Goal: Transaction & Acquisition: Purchase product/service

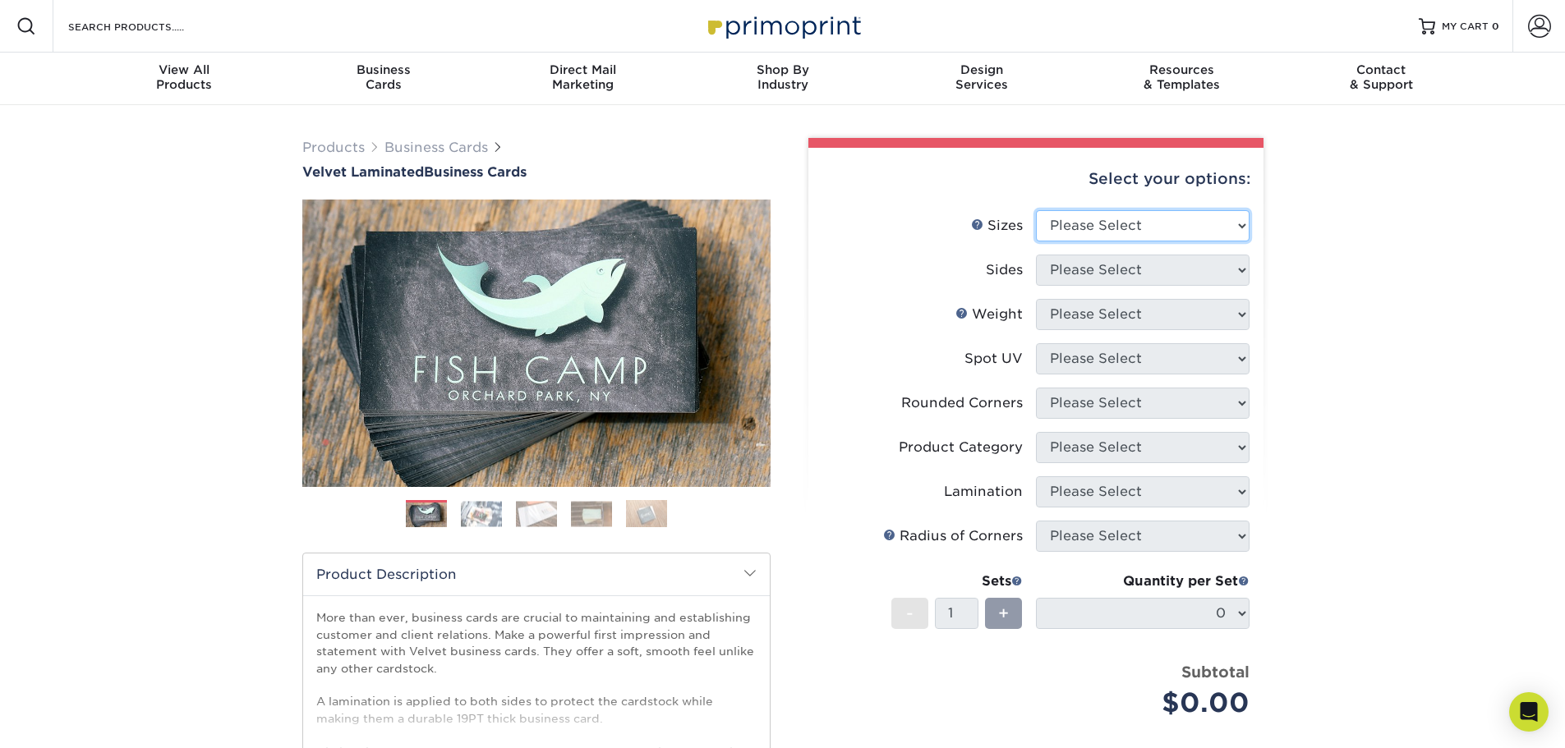
click at [1078, 225] on select "Please Select 1.5" x 3.5" - Mini 1.75" x 3.5" - Mini 2" x 2" - Square 2" x 3" -…" at bounding box center [1143, 225] width 214 height 31
select select "2.00x3.50"
click at [1036, 210] on select "Please Select 1.5" x 3.5" - Mini 1.75" x 3.5" - Mini 2" x 2" - Square 2" x 3" -…" at bounding box center [1143, 225] width 214 height 31
click at [1099, 269] on select "Please Select Print Both Sides Print Front Only" at bounding box center [1143, 270] width 214 height 31
select select "13abbda7-1d64-4f25-8bb2-c179b224825d"
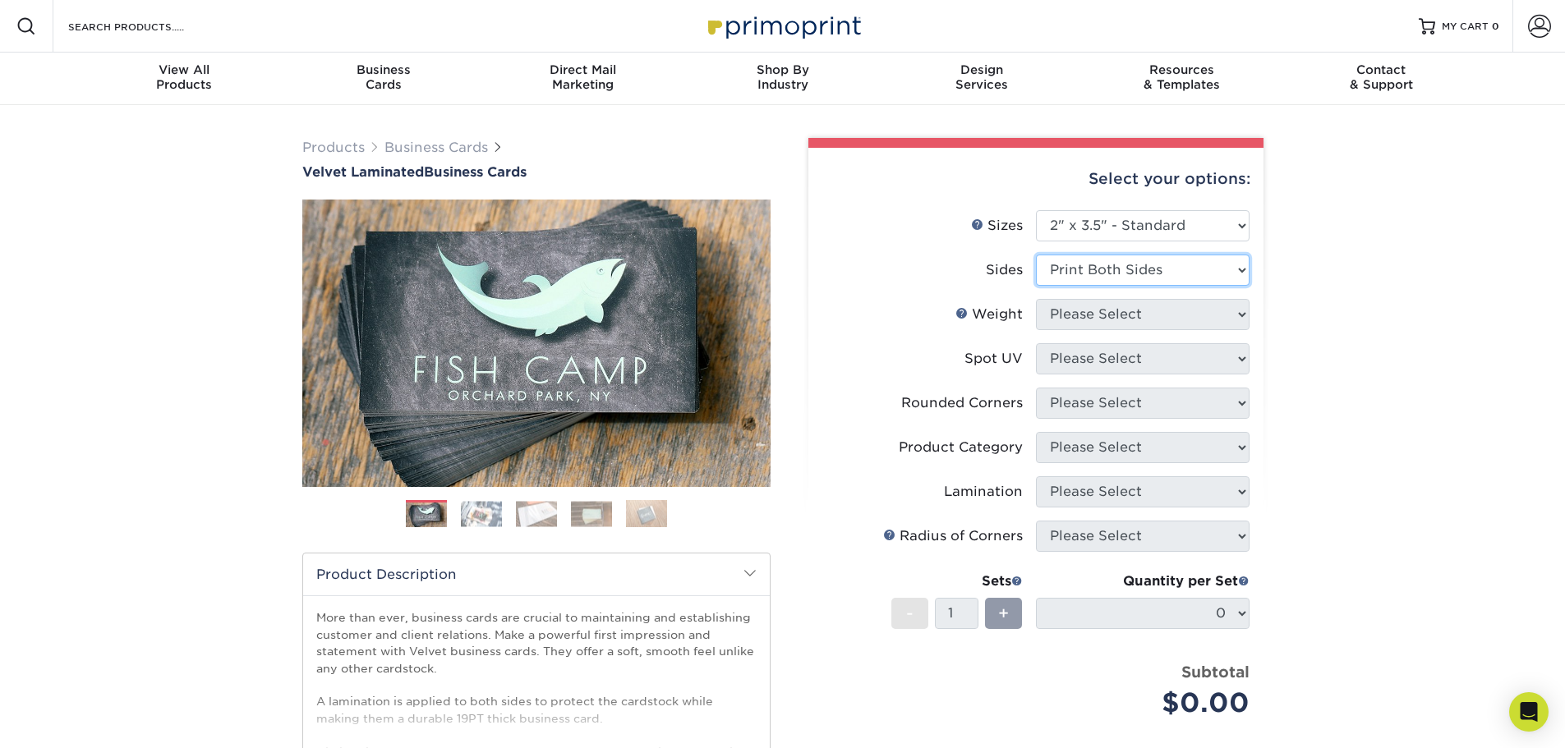
click at [1036, 255] on select "Please Select Print Both Sides Print Front Only" at bounding box center [1143, 270] width 214 height 31
click at [1092, 313] on select "Please Select 16PT" at bounding box center [1143, 314] width 214 height 31
select select "16PT"
click at [1036, 299] on select "Please Select 16PT" at bounding box center [1143, 314] width 214 height 31
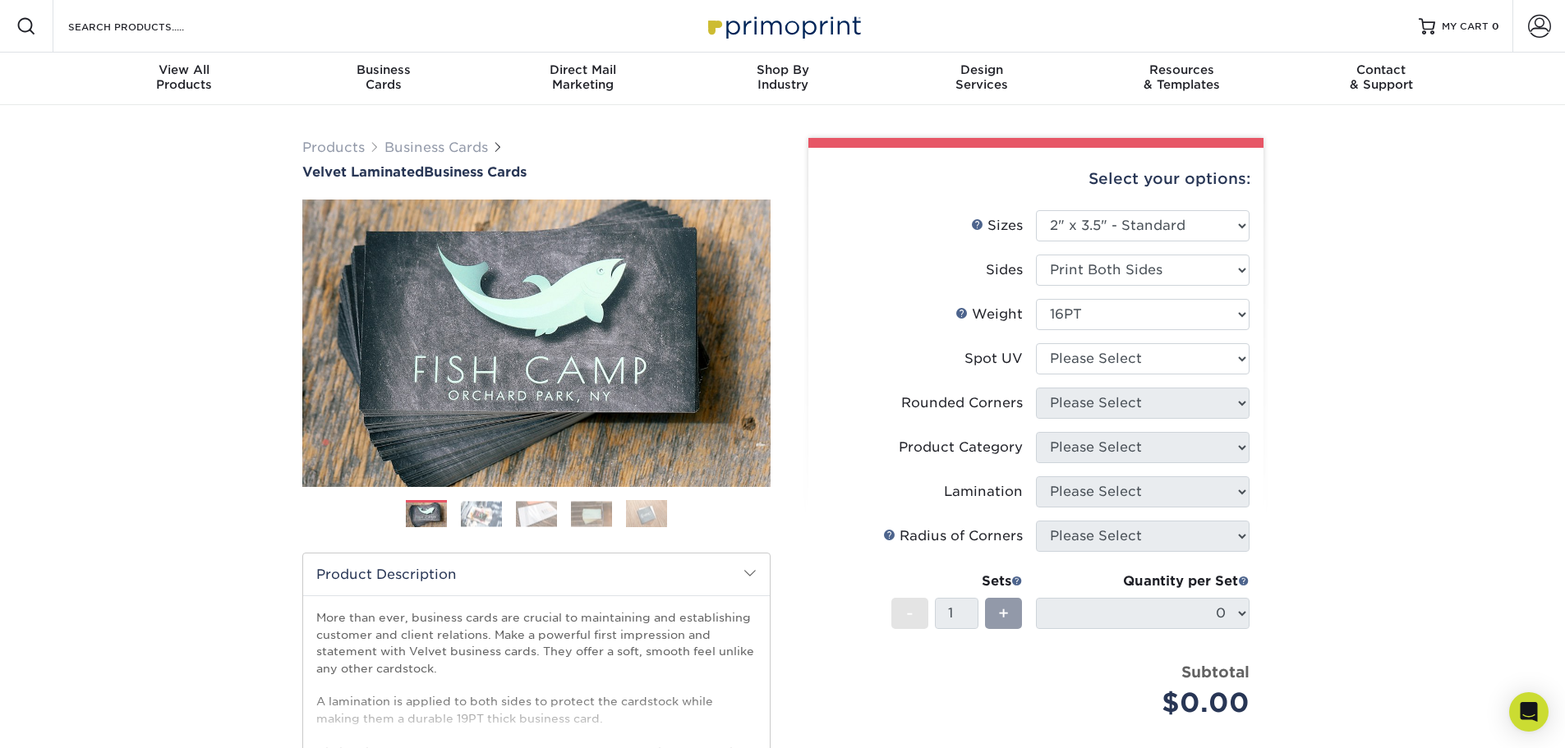
click at [947, 339] on li "Weight Help Weight Please Select 16PT" at bounding box center [1035, 321] width 427 height 44
click at [1092, 362] on select "Please Select No Spot UV Front and Back (Both Sides) Front Only Back Only" at bounding box center [1143, 358] width 214 height 31
select select "2"
click at [1036, 343] on select "Please Select No Spot UV Front and Back (Both Sides) Front Only Back Only" at bounding box center [1143, 358] width 214 height 31
click at [890, 344] on label "Spot UV" at bounding box center [929, 358] width 214 height 31
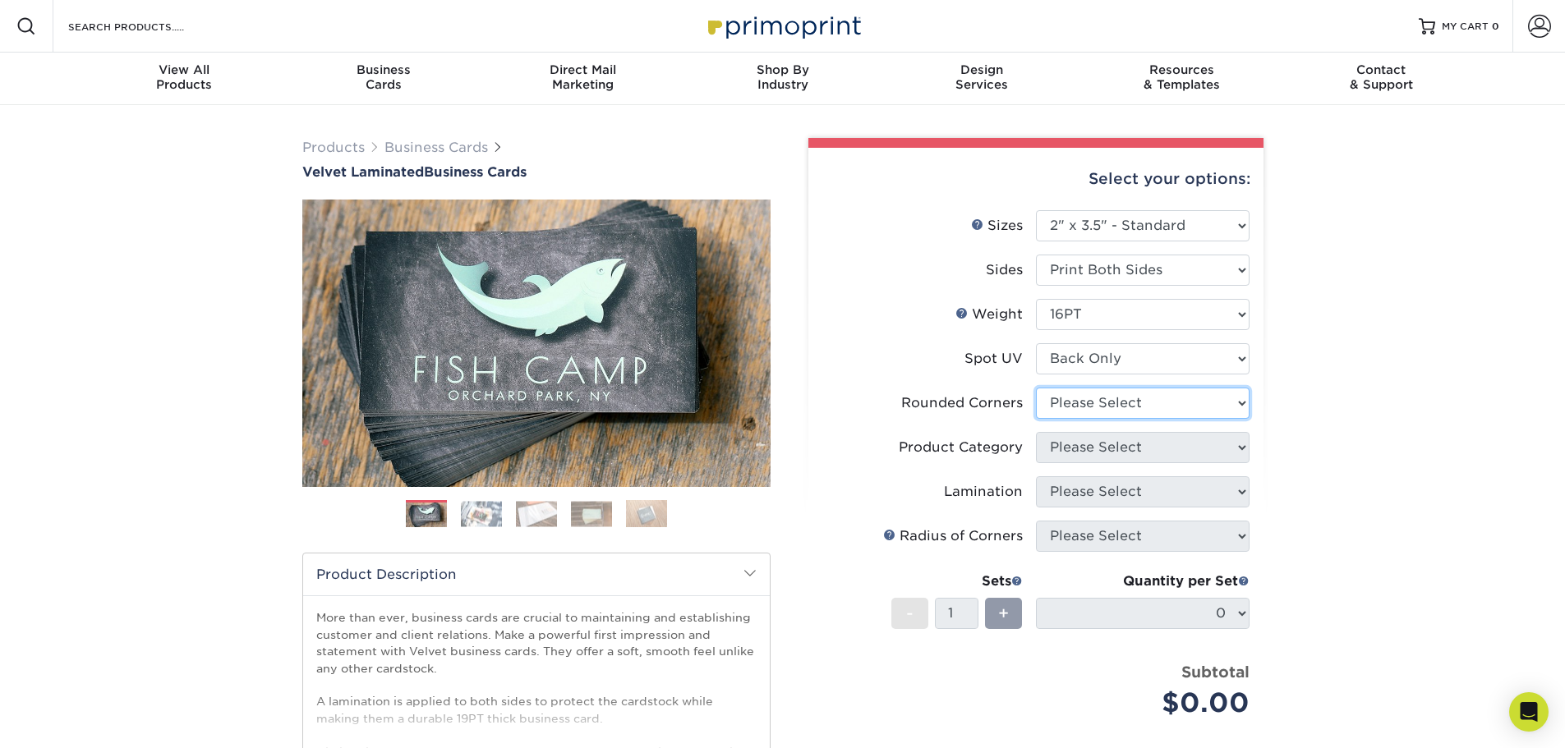
click at [1097, 397] on select "Please Select Yes - Round 2 Corners Yes - Round 4 Corners No" at bounding box center [1143, 403] width 214 height 31
select select "0"
click at [1036, 388] on select "Please Select Yes - Round 2 Corners Yes - Round 4 Corners No" at bounding box center [1143, 403] width 214 height 31
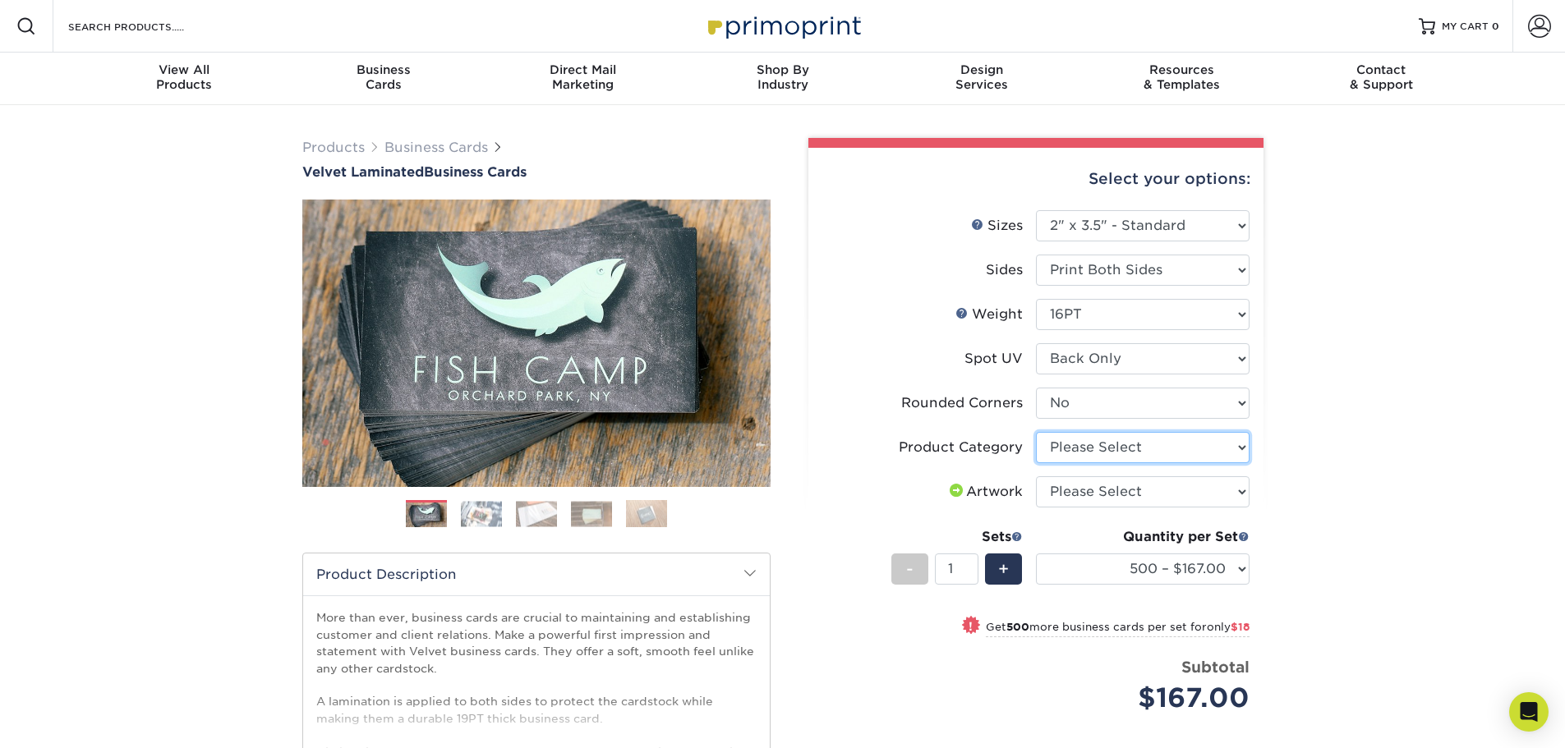
click at [1061, 449] on select "Please Select Business Cards" at bounding box center [1143, 447] width 214 height 31
select select "3b5148f1-0588-4f88-a218-97bcfdce65c1"
click at [1036, 432] on select "Please Select Business Cards" at bounding box center [1143, 447] width 214 height 31
click at [1060, 490] on select "Please Select I will upload files I need a design - $100" at bounding box center [1143, 491] width 214 height 31
click at [885, 465] on li "Product Category Please Select Business Cards" at bounding box center [1035, 454] width 427 height 44
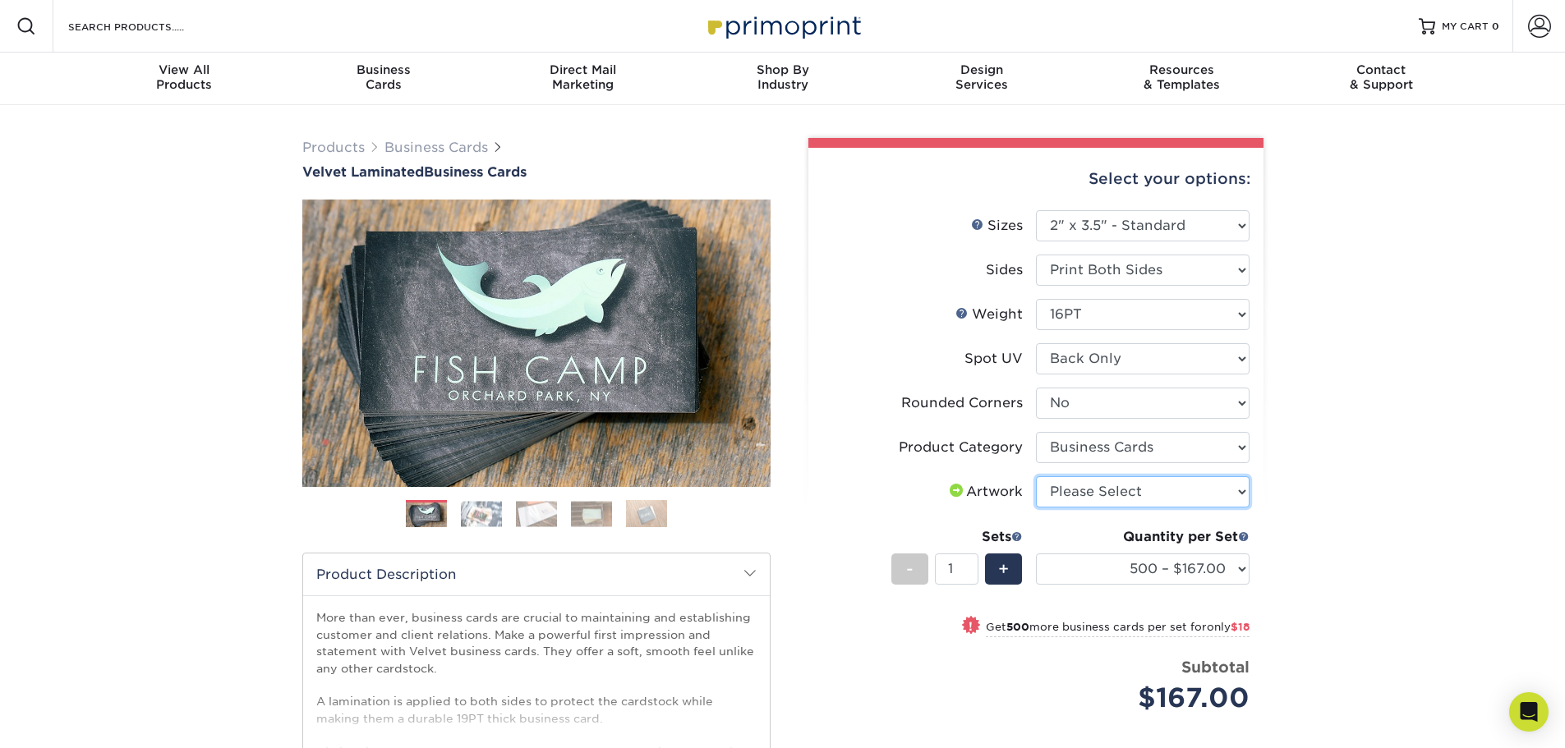
click at [1063, 482] on select "Please Select I will upload files I need a design - $100" at bounding box center [1143, 491] width 214 height 31
click at [853, 408] on label "Rounded Corners" at bounding box center [929, 403] width 214 height 31
click at [477, 516] on img at bounding box center [481, 513] width 41 height 25
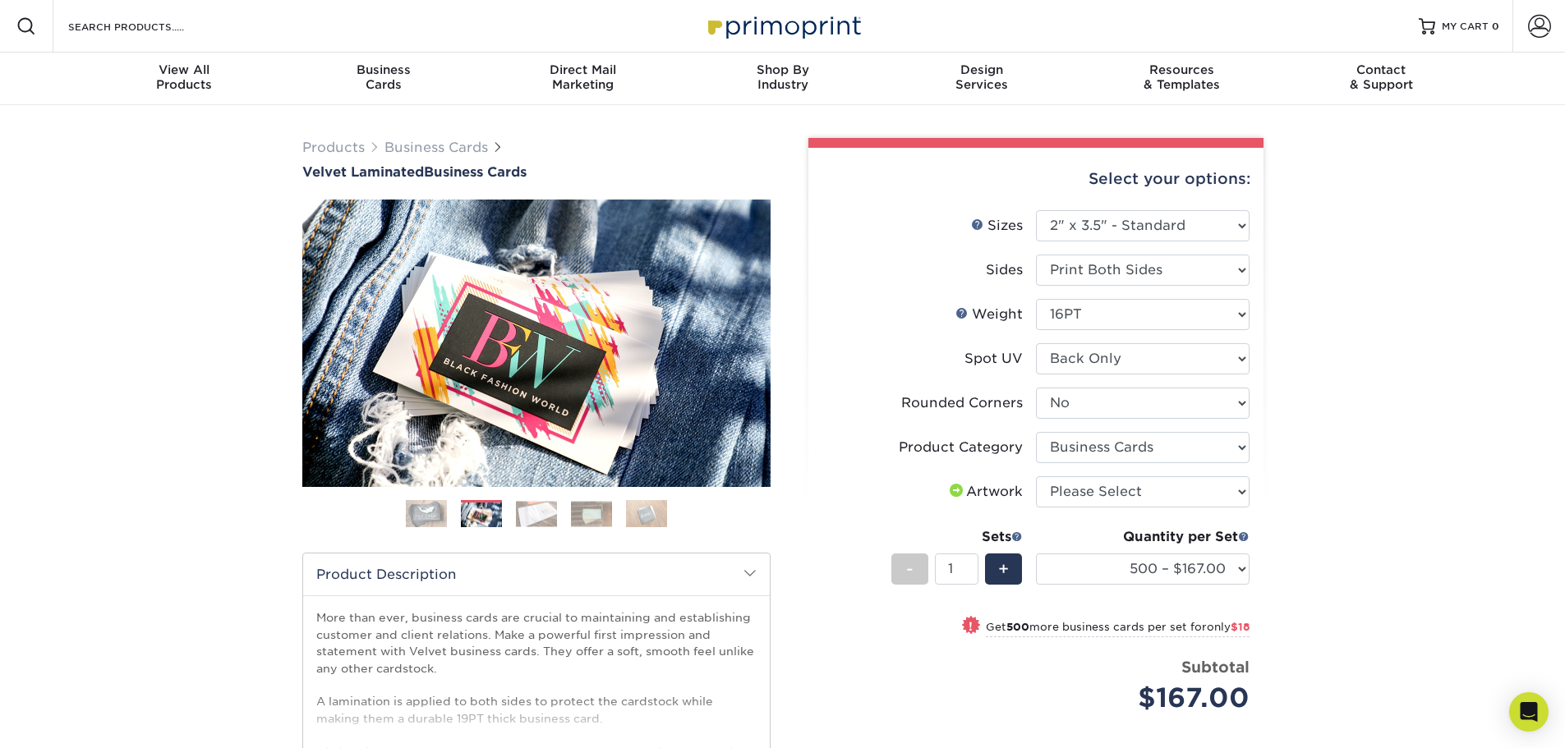
click at [524, 513] on img at bounding box center [536, 513] width 41 height 25
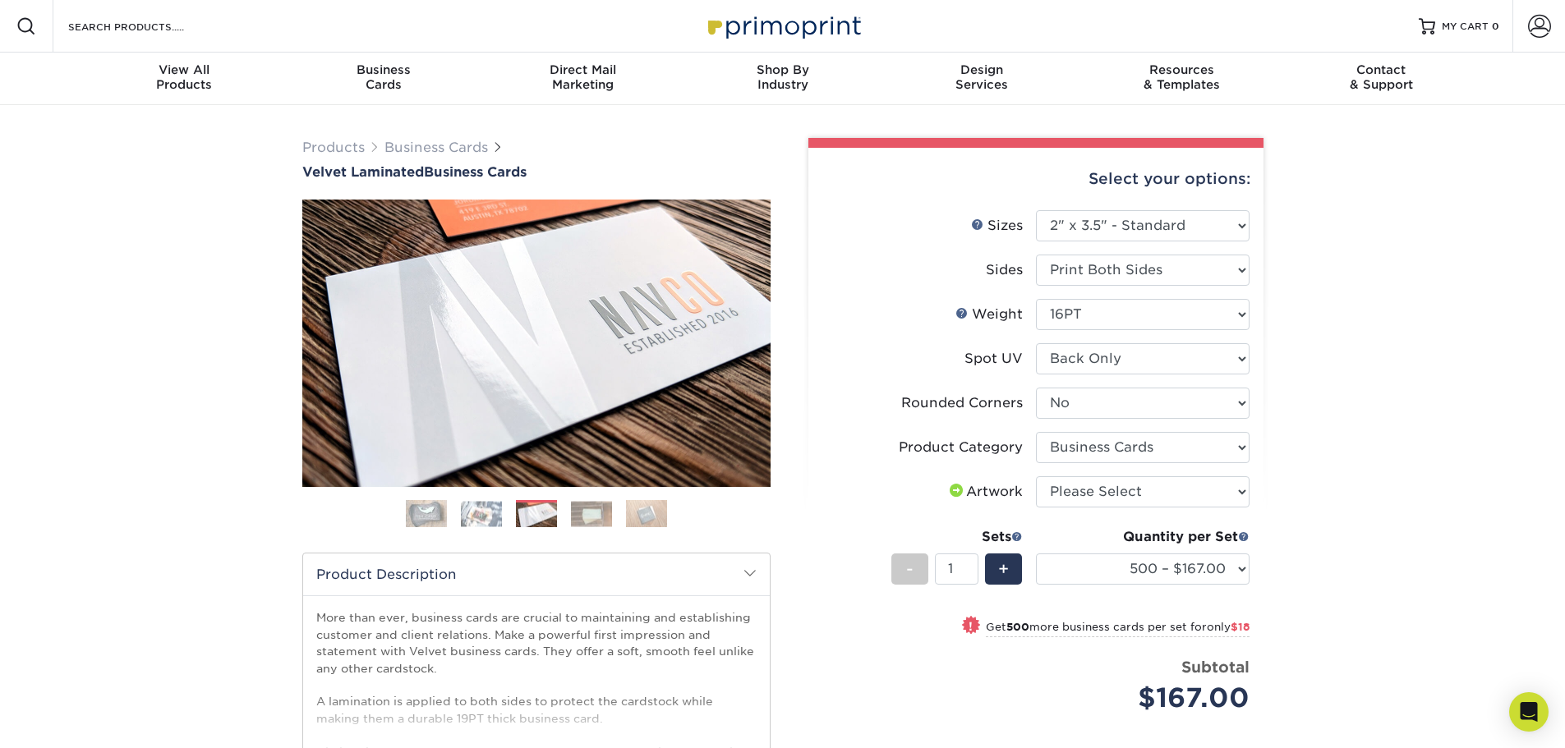
click at [587, 516] on img at bounding box center [591, 513] width 41 height 25
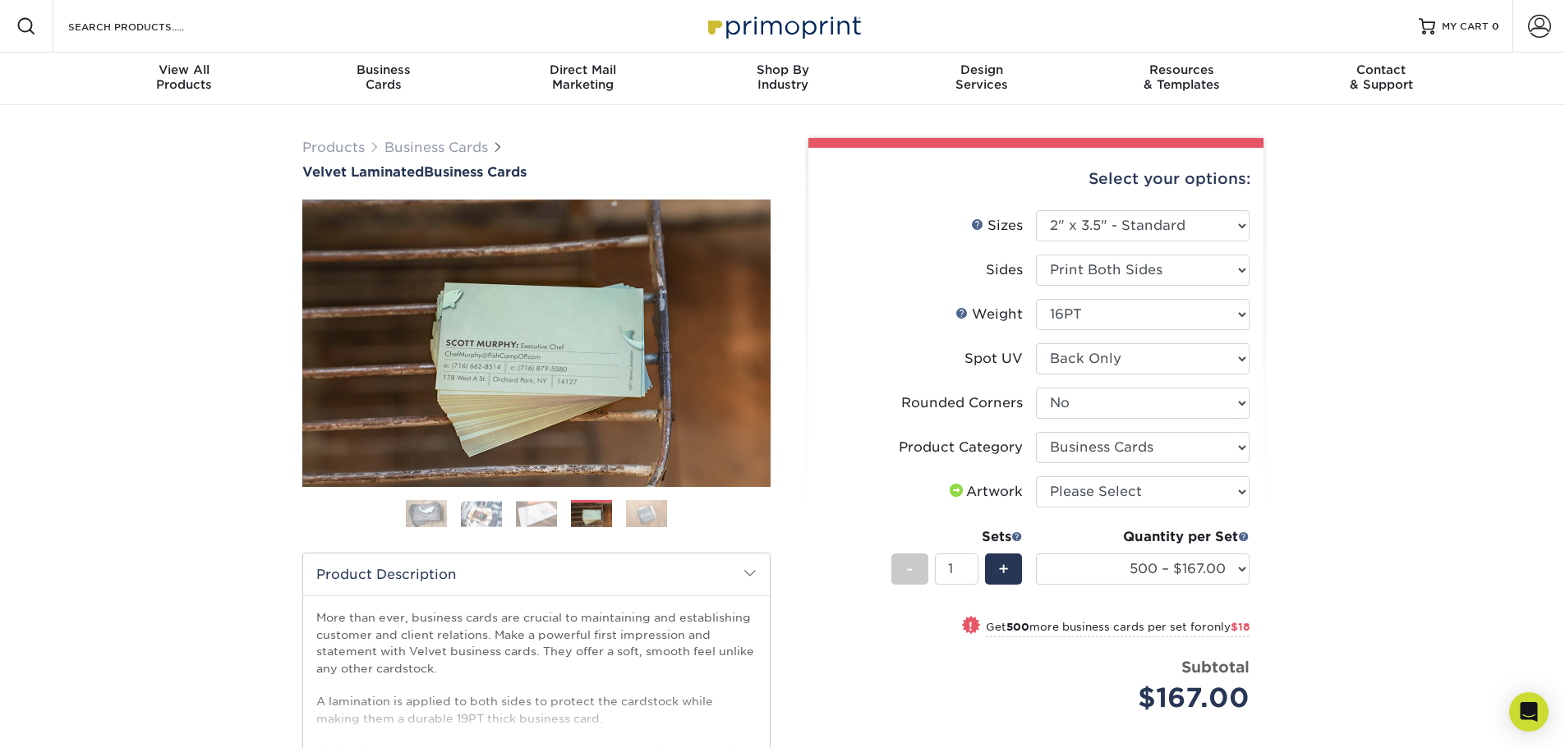
click at [637, 517] on img at bounding box center [646, 513] width 41 height 29
